Goal: Check status

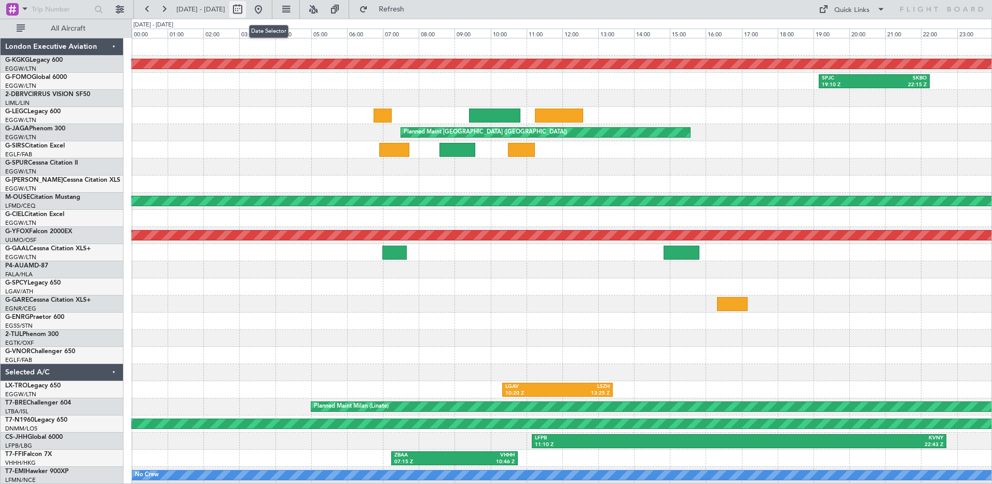
click at [246, 7] on button at bounding box center [237, 9] width 17 height 17
select select "6"
select select "2025"
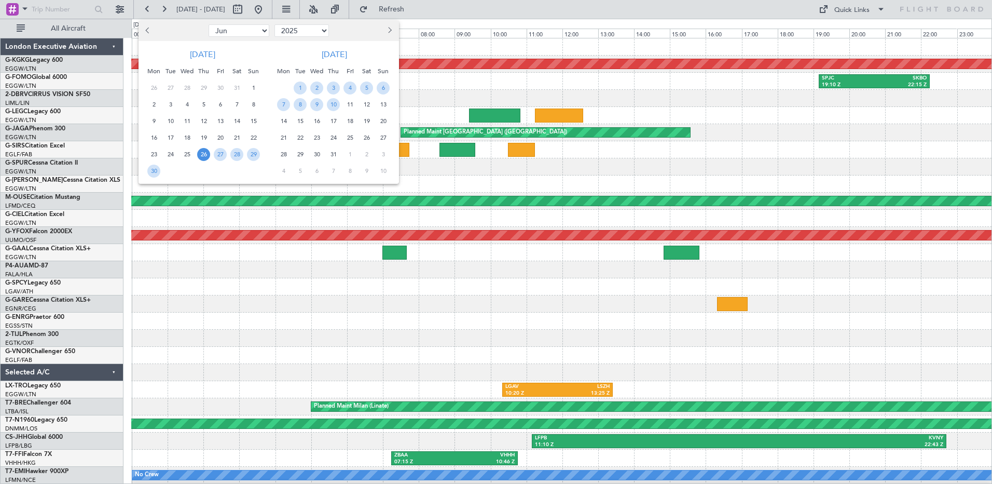
click at [390, 29] on button "Next month" at bounding box center [388, 30] width 11 height 17
click at [301, 139] on span "19" at bounding box center [300, 137] width 13 height 13
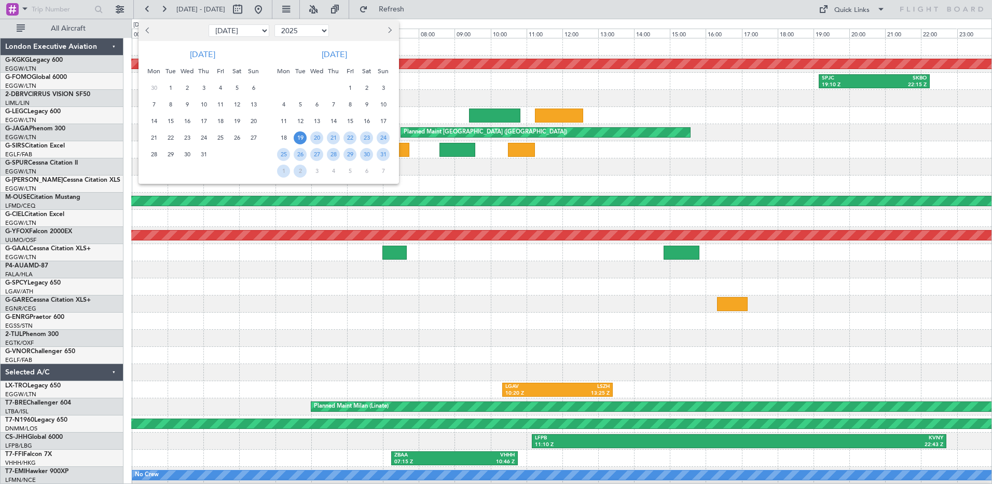
click at [301, 139] on span "19" at bounding box center [300, 137] width 13 height 13
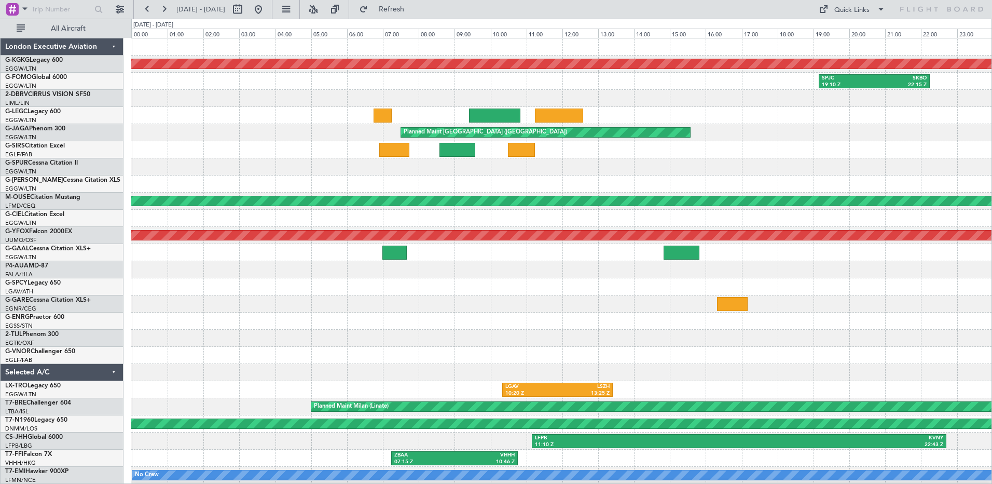
select select "8"
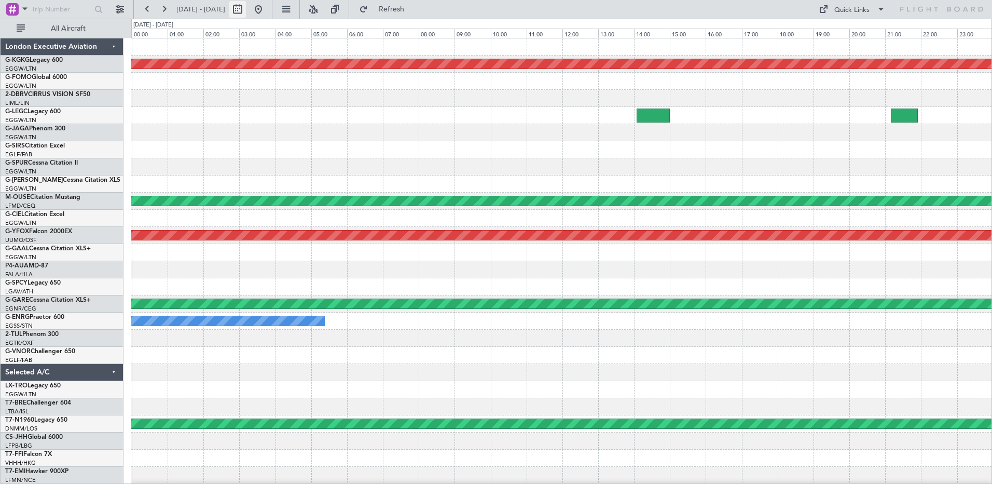
click at [246, 11] on button at bounding box center [237, 9] width 17 height 17
select select "8"
select select "2025"
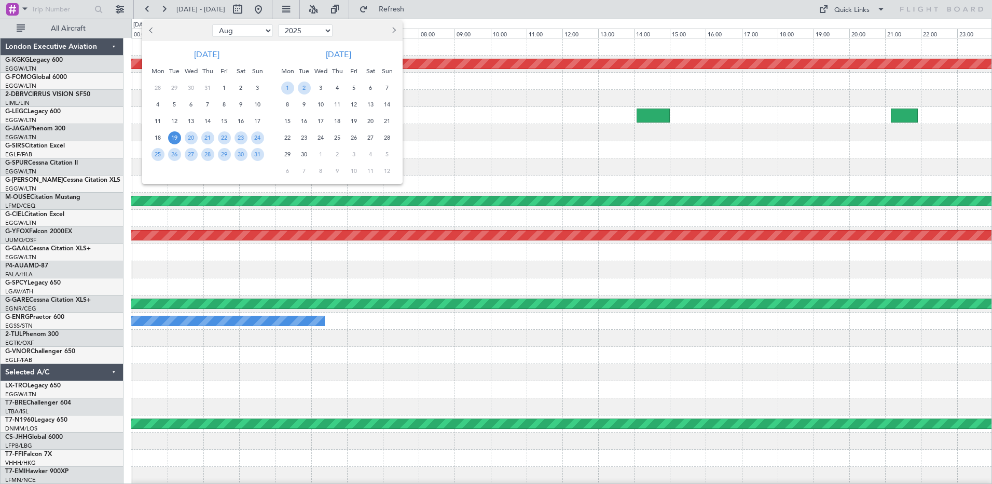
click at [388, 90] on span "7" at bounding box center [387, 87] width 13 height 13
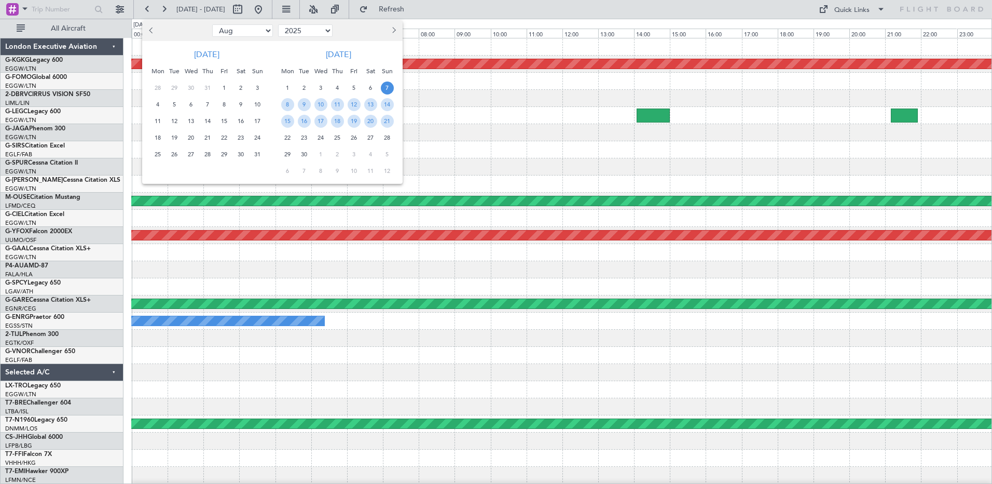
click at [388, 90] on span "7" at bounding box center [387, 87] width 13 height 13
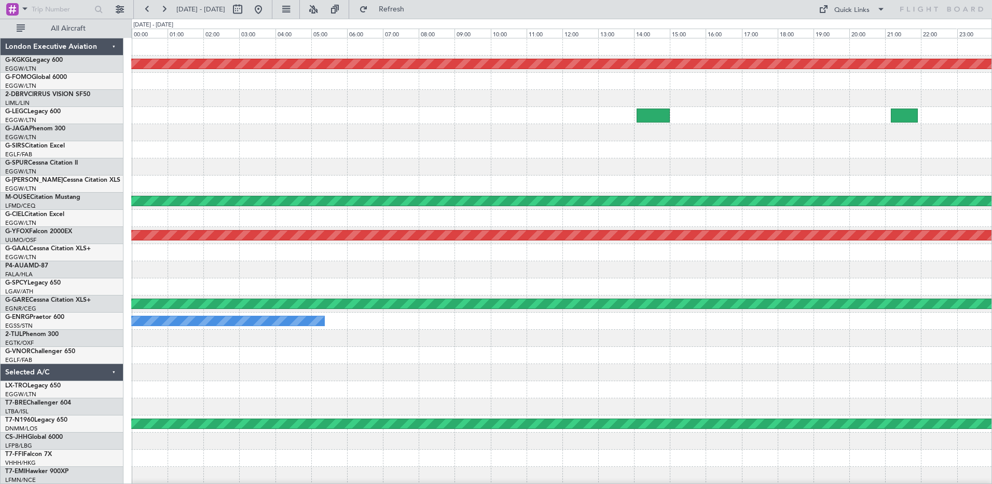
select select "9"
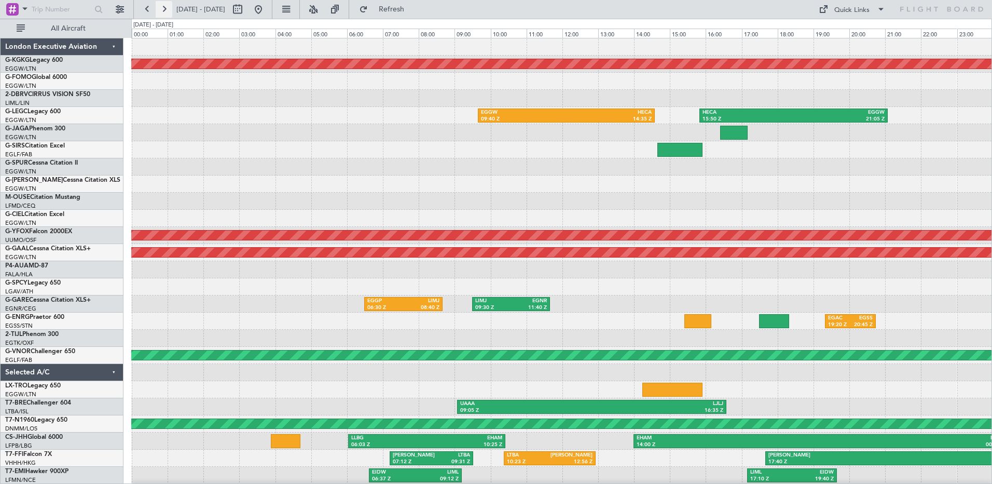
click at [167, 7] on button at bounding box center [164, 9] width 17 height 17
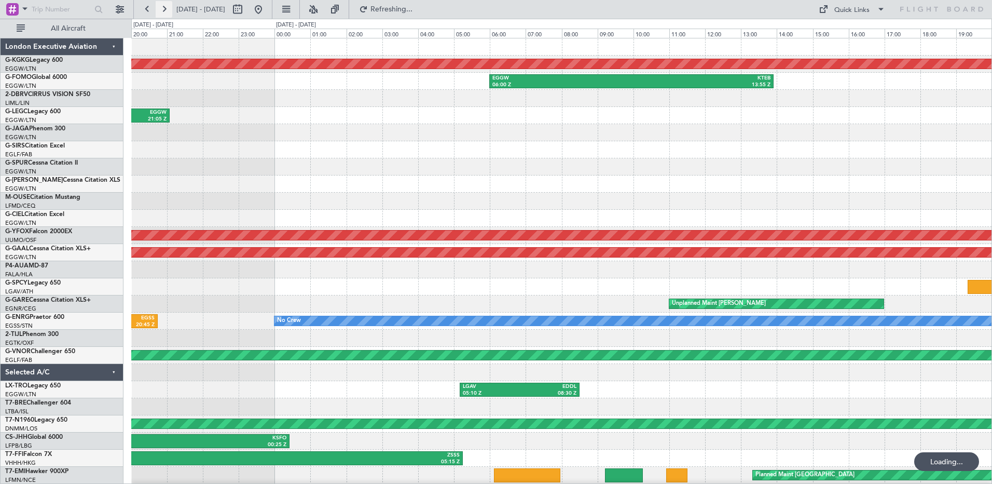
click at [167, 7] on button at bounding box center [164, 9] width 17 height 17
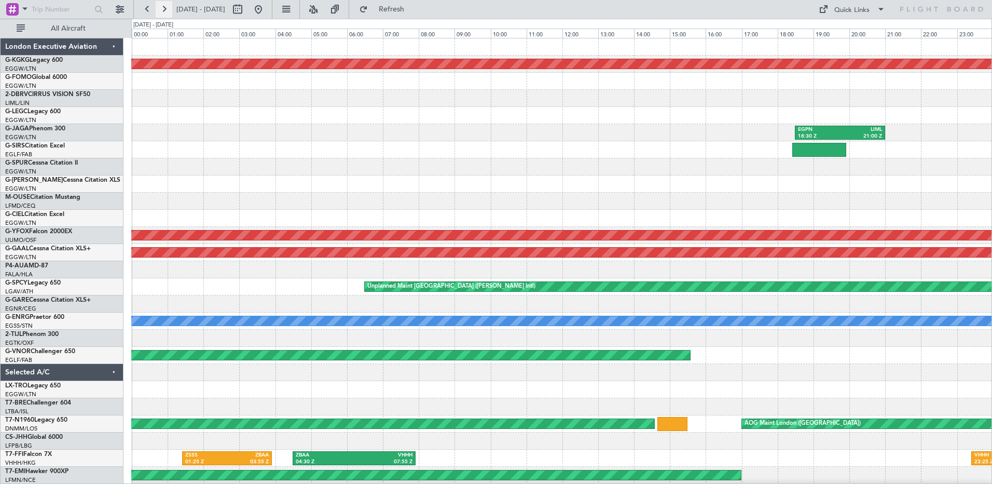
click at [167, 7] on button at bounding box center [164, 9] width 17 height 17
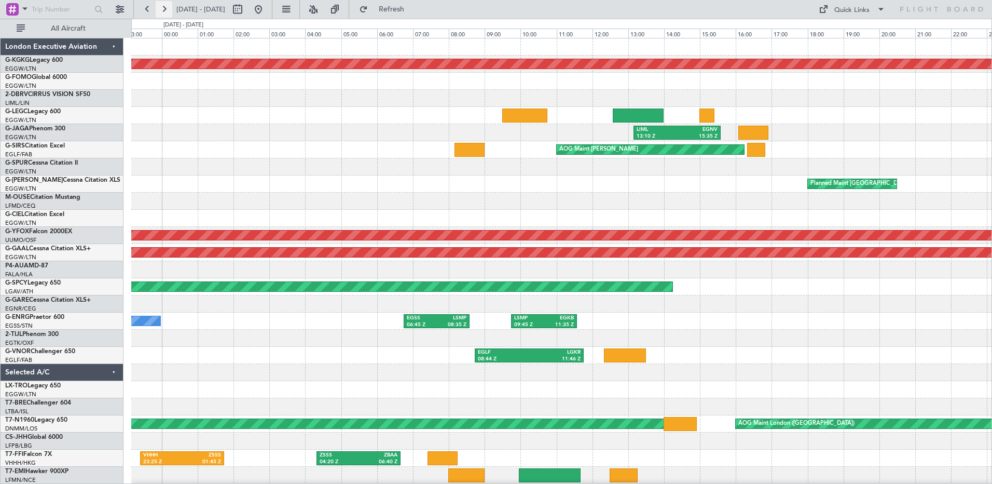
click at [167, 7] on button at bounding box center [164, 9] width 17 height 17
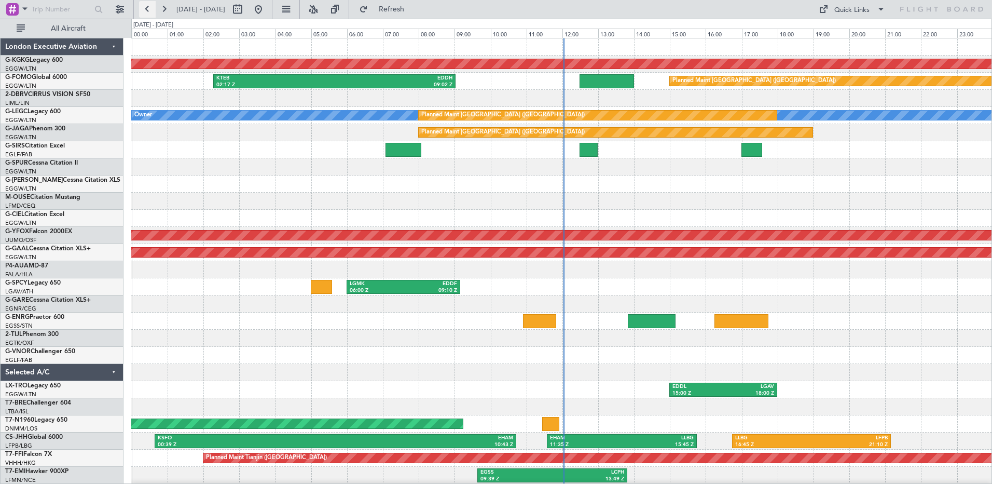
click at [149, 11] on button at bounding box center [147, 9] width 17 height 17
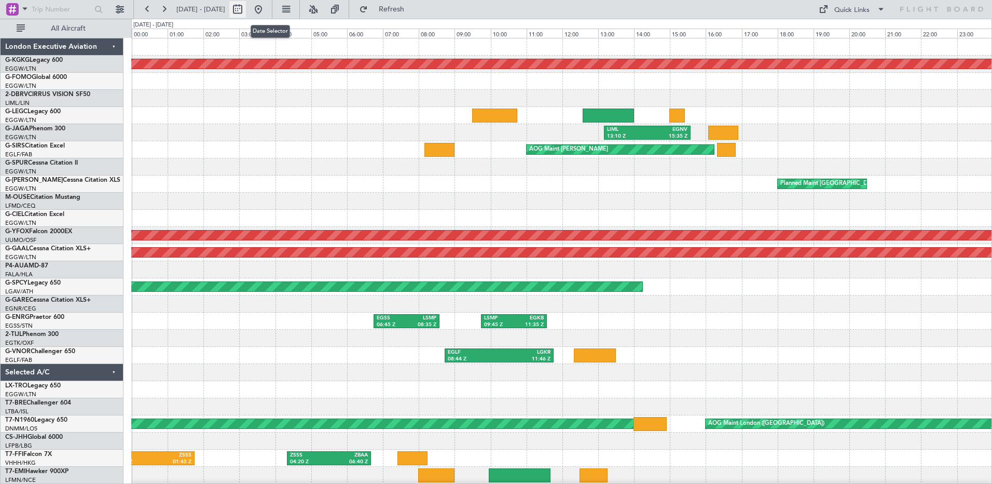
click at [246, 7] on button at bounding box center [237, 9] width 17 height 17
select select "9"
select select "2025"
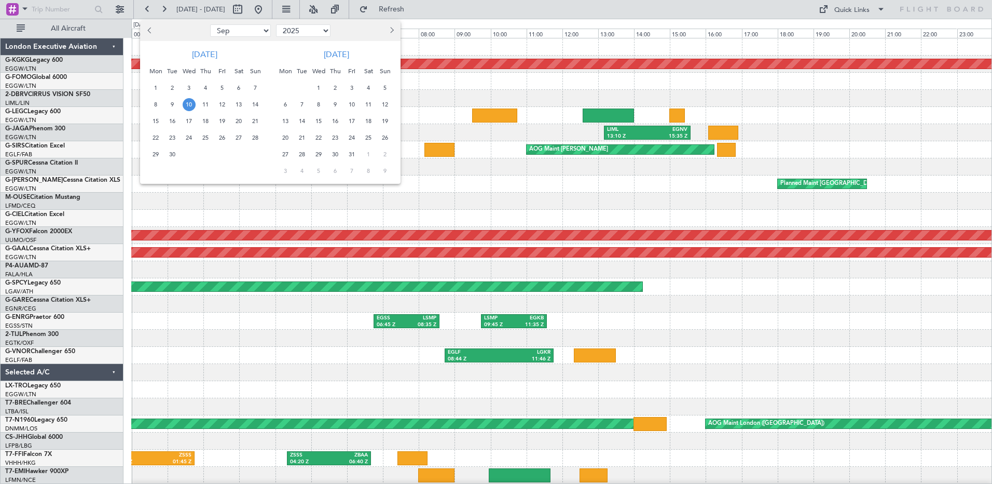
click at [502, 191] on div at bounding box center [496, 242] width 992 height 484
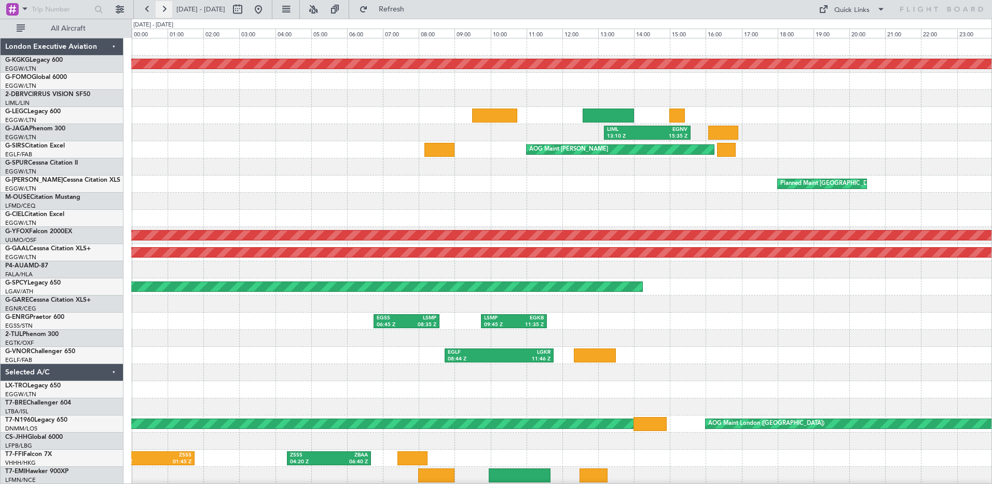
click at [164, 11] on button at bounding box center [164, 9] width 17 height 17
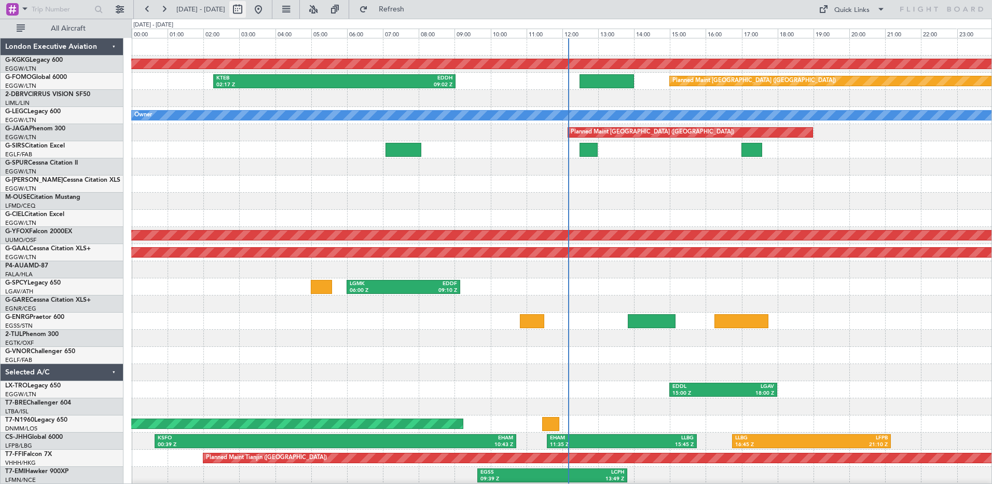
click at [246, 9] on button at bounding box center [237, 9] width 17 height 17
select select "9"
select select "2025"
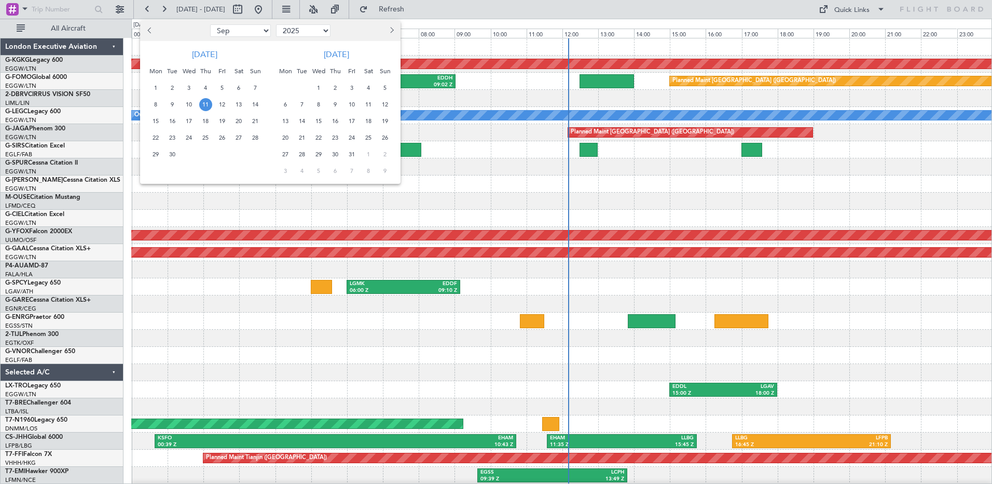
click at [149, 32] on span "Previous month" at bounding box center [150, 30] width 6 height 6
select select "5"
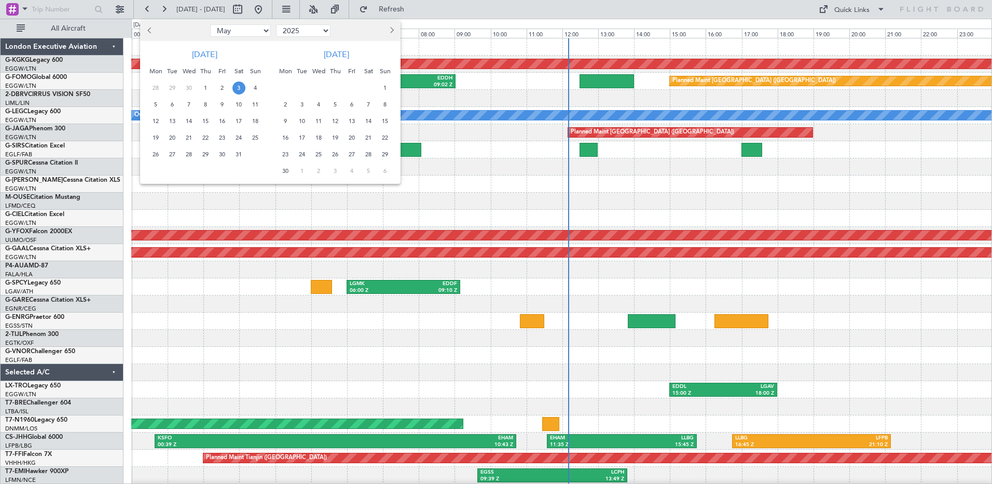
click at [235, 86] on span "3" at bounding box center [238, 87] width 13 height 13
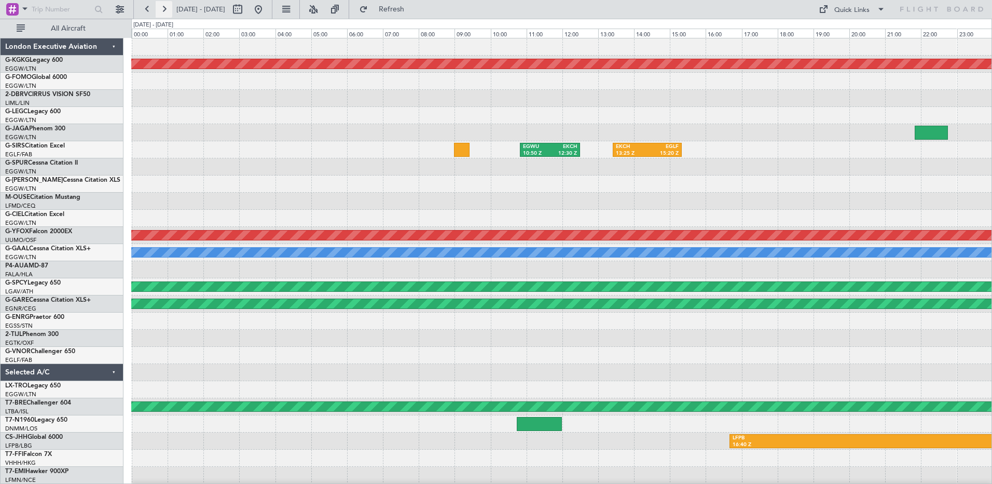
click at [162, 6] on button at bounding box center [164, 9] width 17 height 17
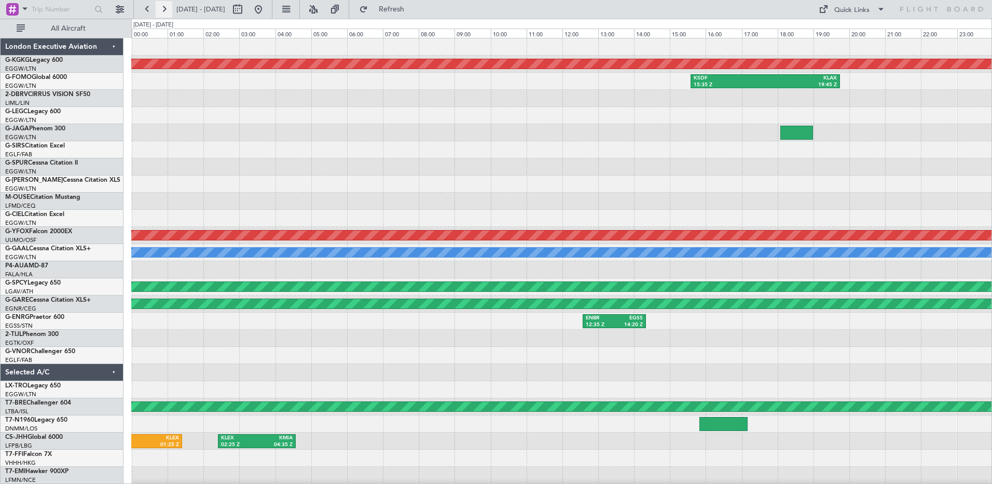
click at [162, 6] on button at bounding box center [164, 9] width 17 height 17
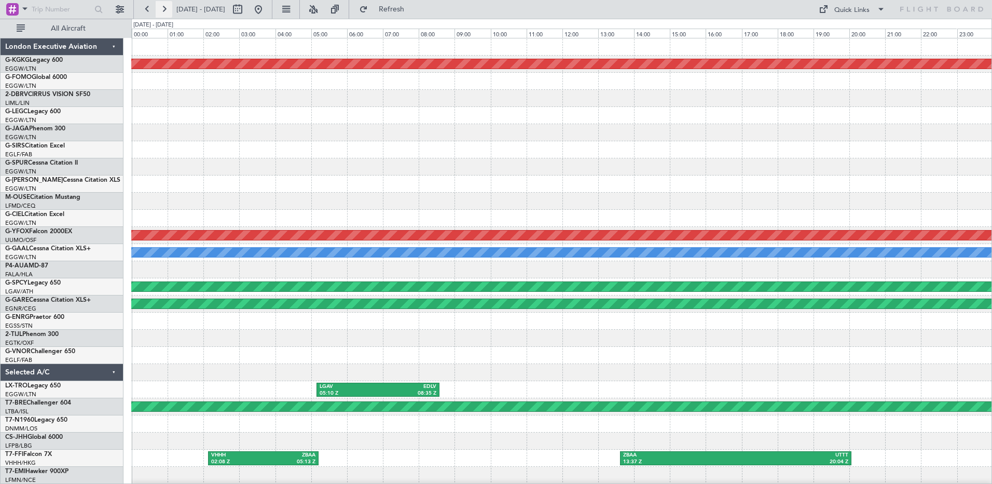
click at [162, 6] on button at bounding box center [164, 9] width 17 height 17
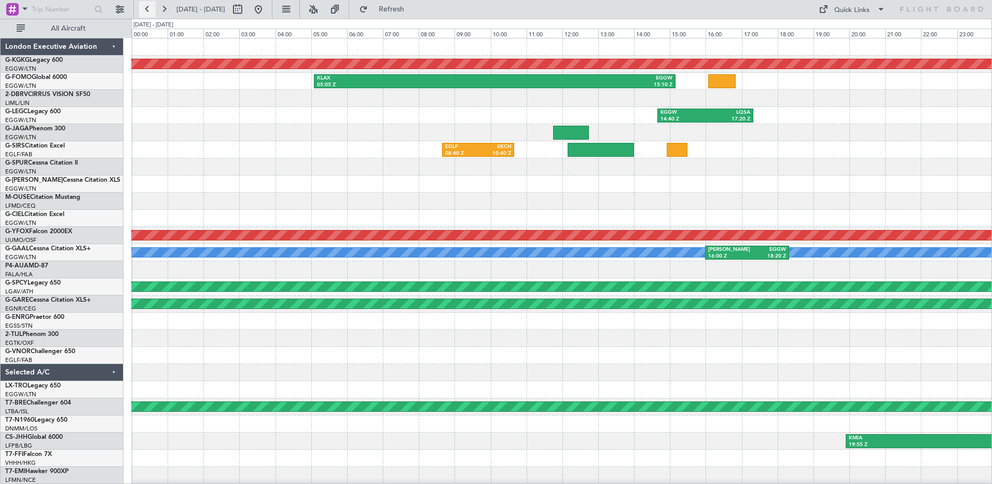
click at [146, 7] on button at bounding box center [147, 9] width 17 height 17
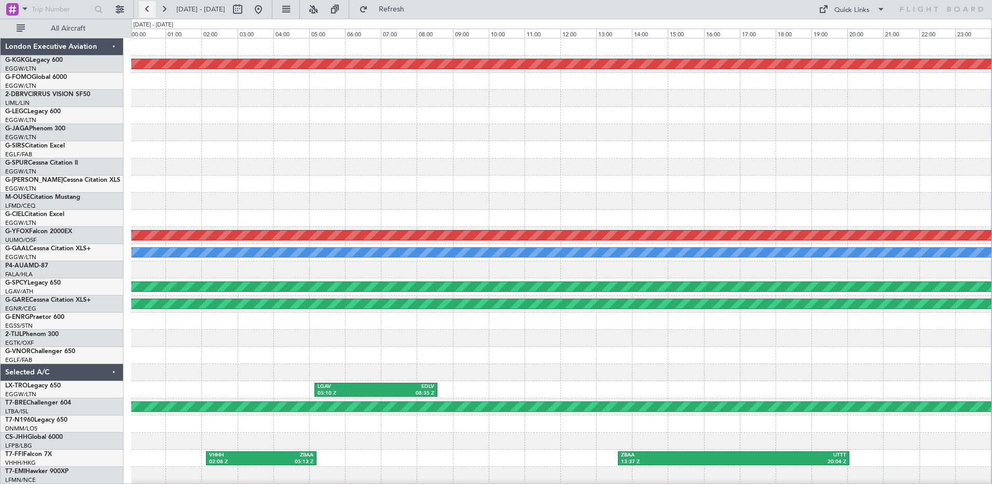
click at [146, 7] on button at bounding box center [147, 9] width 17 height 17
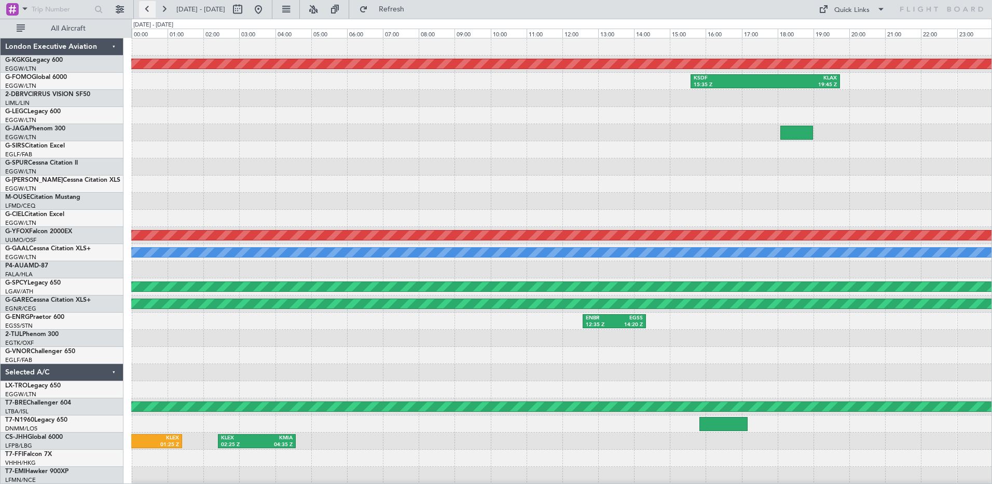
click at [146, 7] on button at bounding box center [147, 9] width 17 height 17
